Goal: Check status: Check status

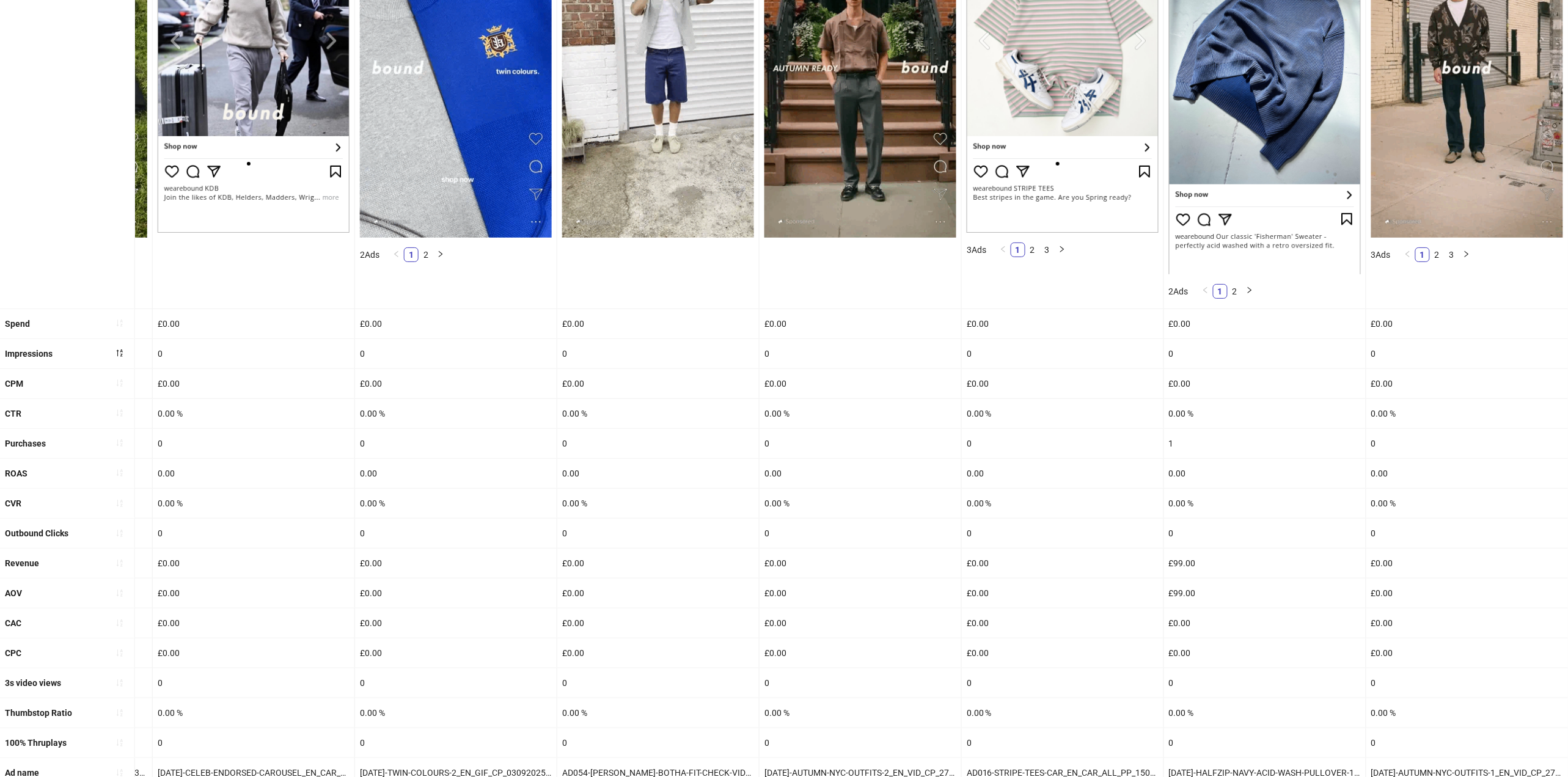
scroll to position [271, 0]
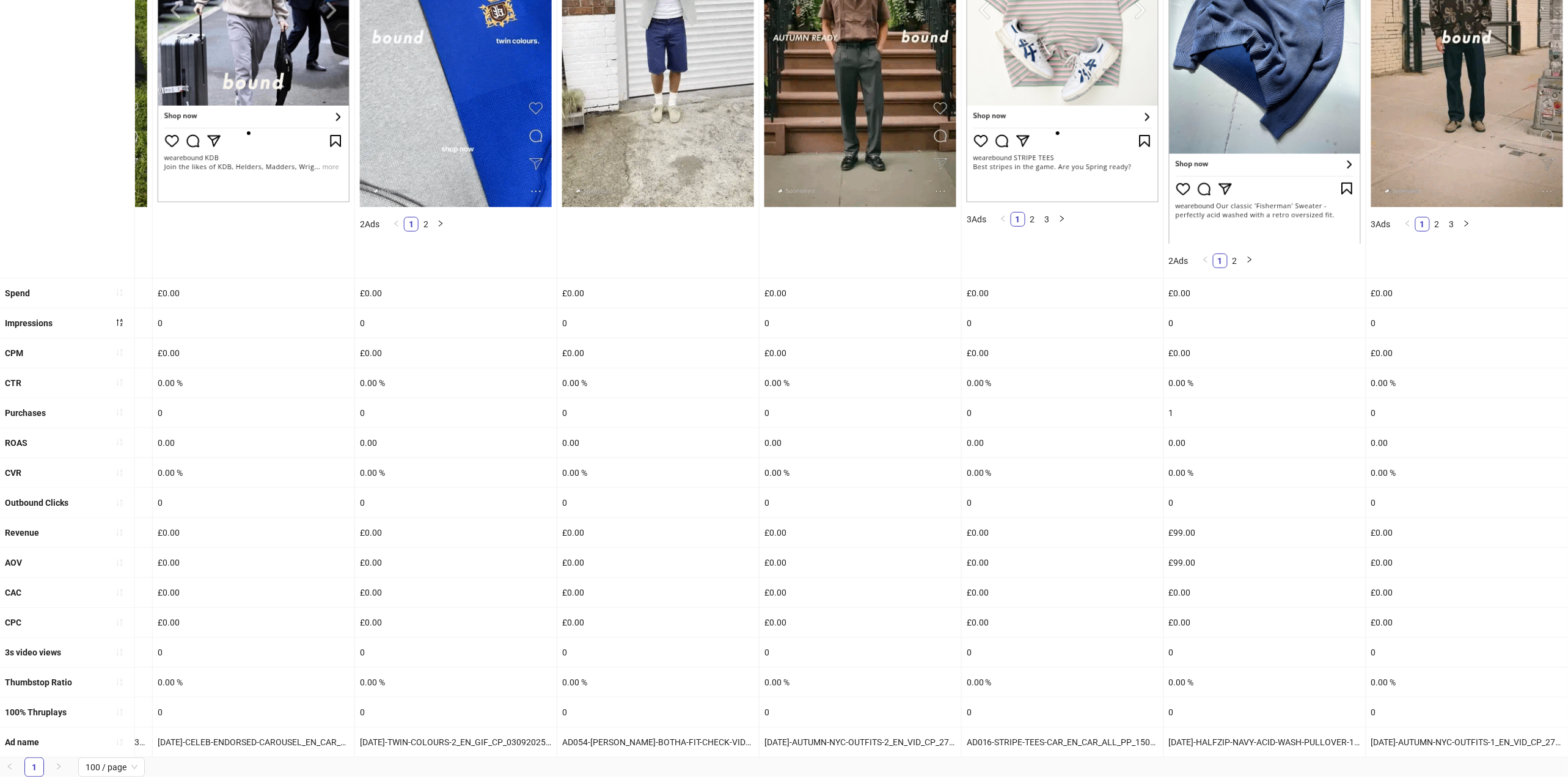
click at [951, 518] on div "£0.00" at bounding box center [860, 532] width 202 height 30
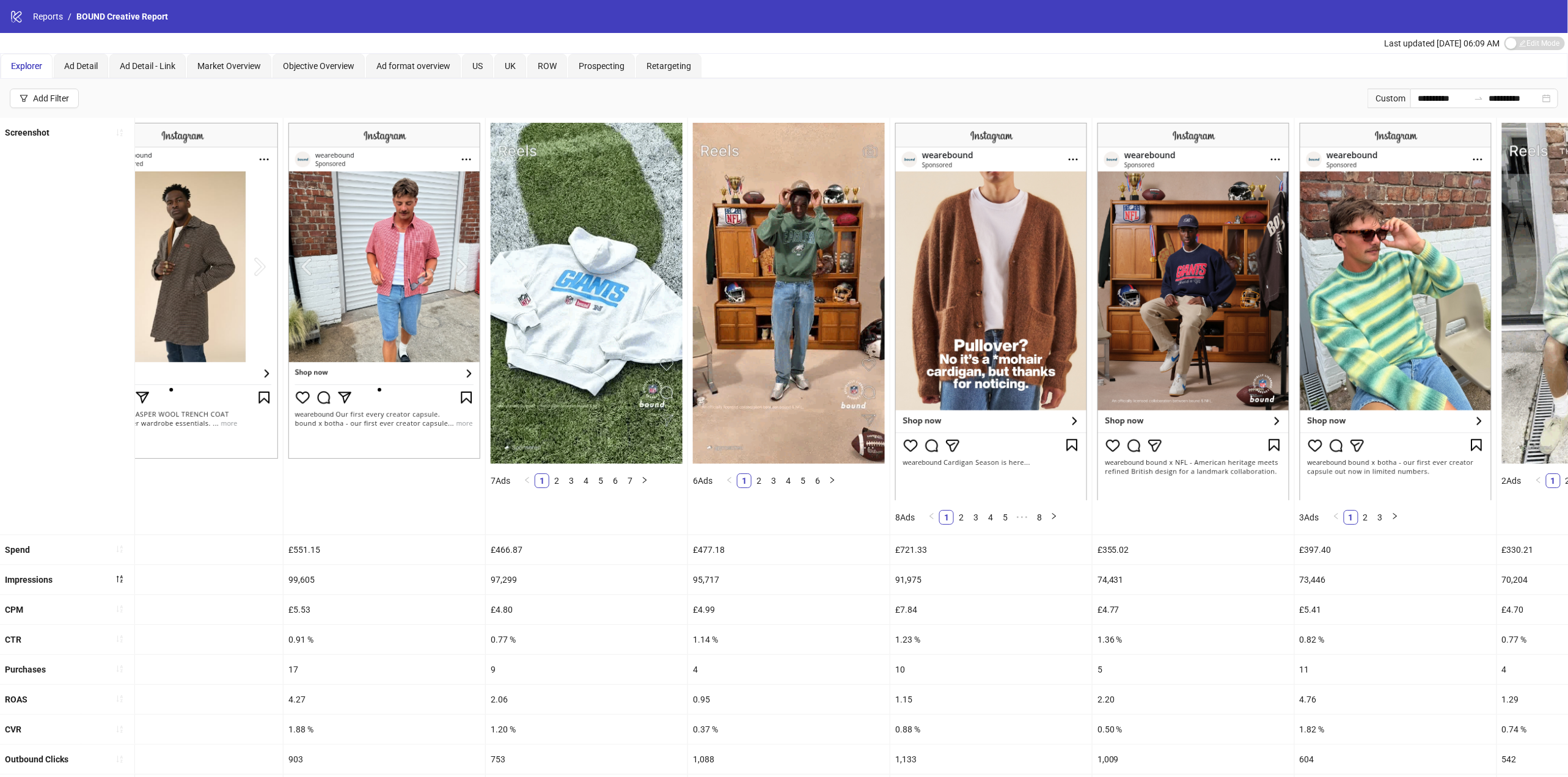
scroll to position [0, 0]
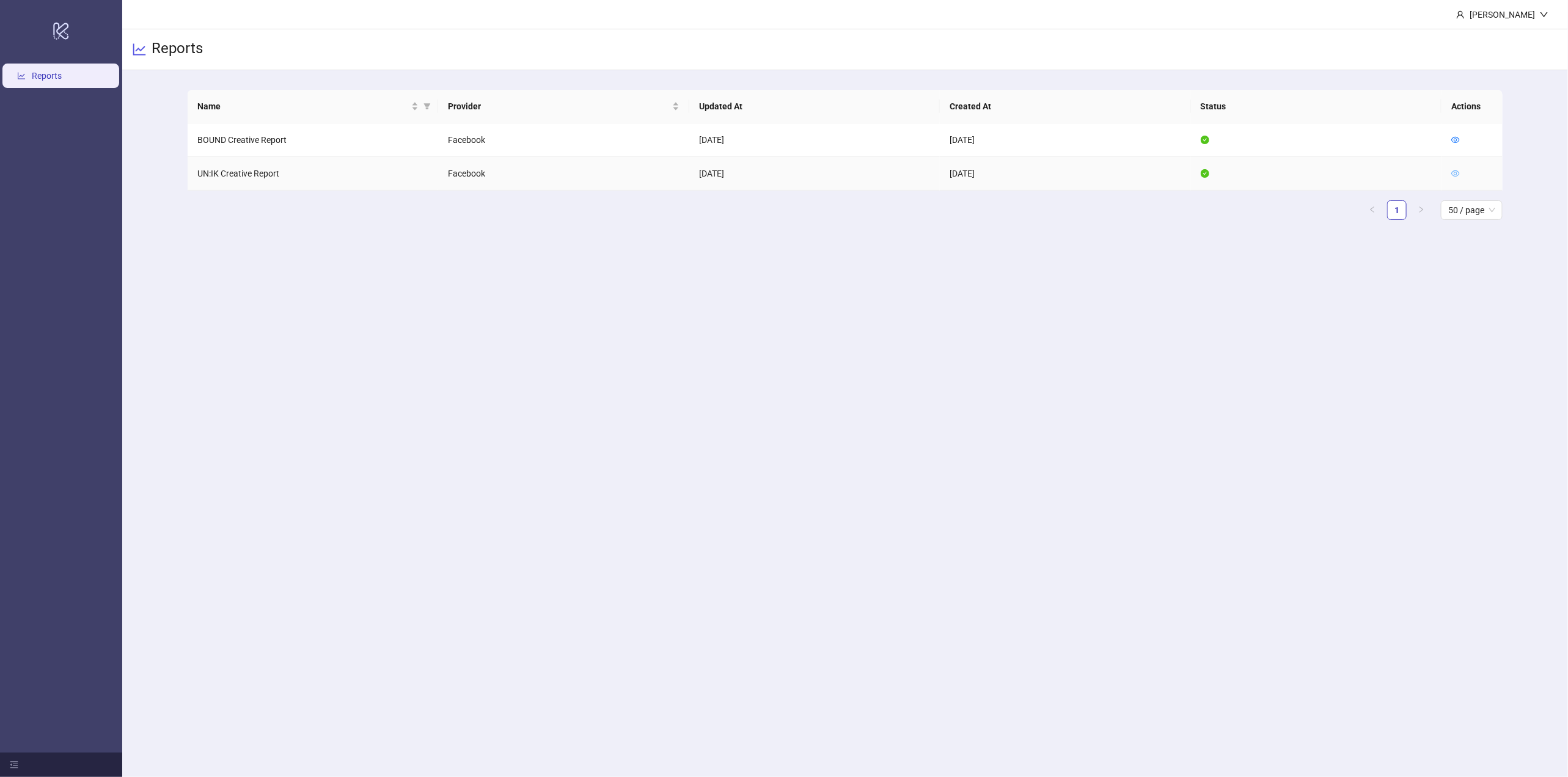
click at [1452, 173] on icon "eye" at bounding box center [1456, 173] width 9 height 9
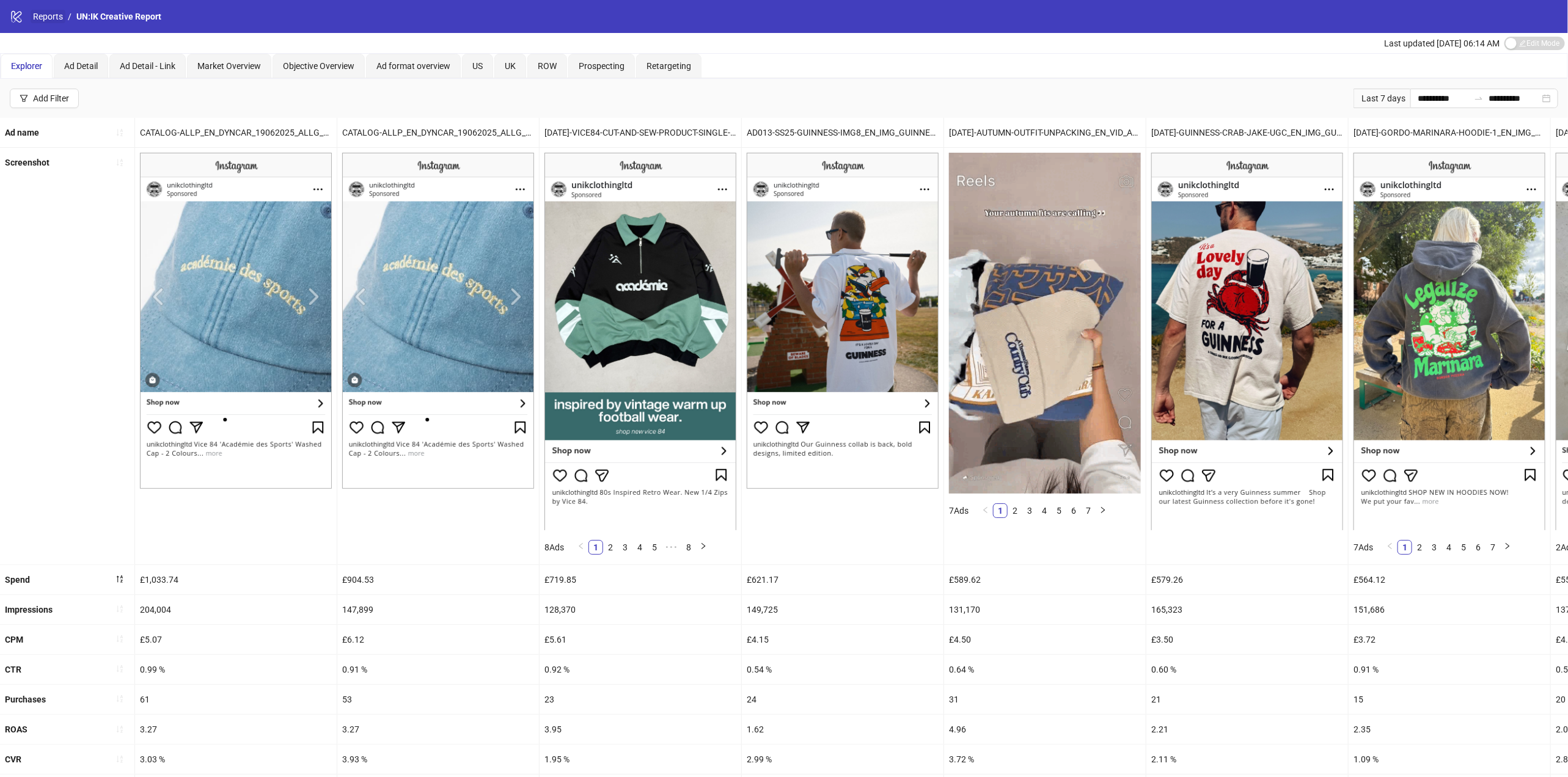
click at [55, 17] on link "Reports" at bounding box center [47, 16] width 35 height 14
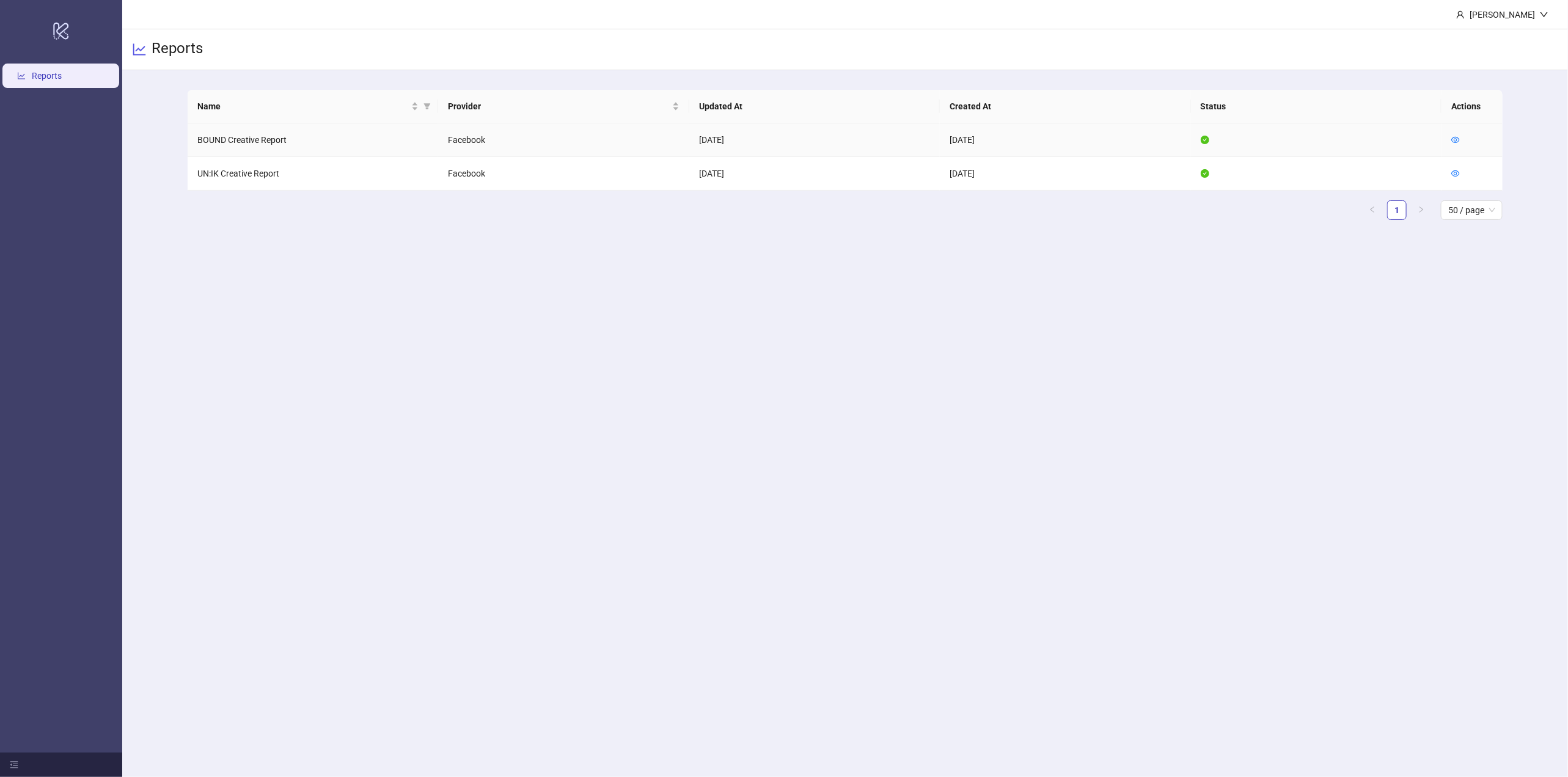
click at [1468, 134] on td at bounding box center [1472, 140] width 61 height 34
click at [1452, 136] on icon "eye" at bounding box center [1456, 140] width 9 height 9
